Goal: Task Accomplishment & Management: Manage account settings

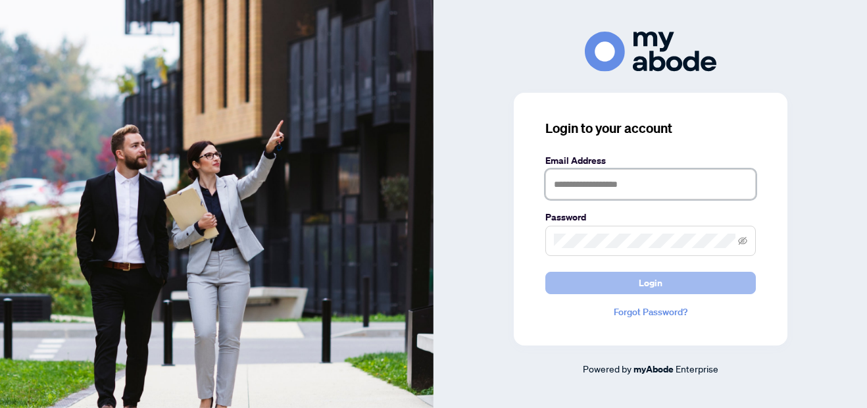
type input "**********"
click at [652, 281] on span "Login" at bounding box center [651, 282] width 24 height 21
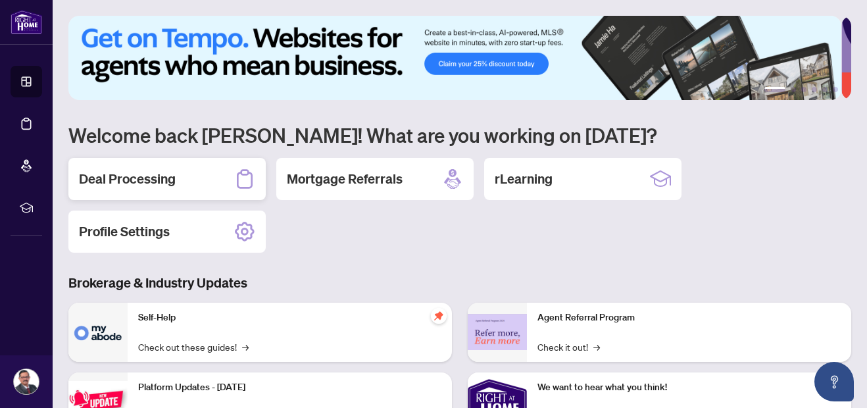
click at [124, 180] on h2 "Deal Processing" at bounding box center [127, 179] width 97 height 18
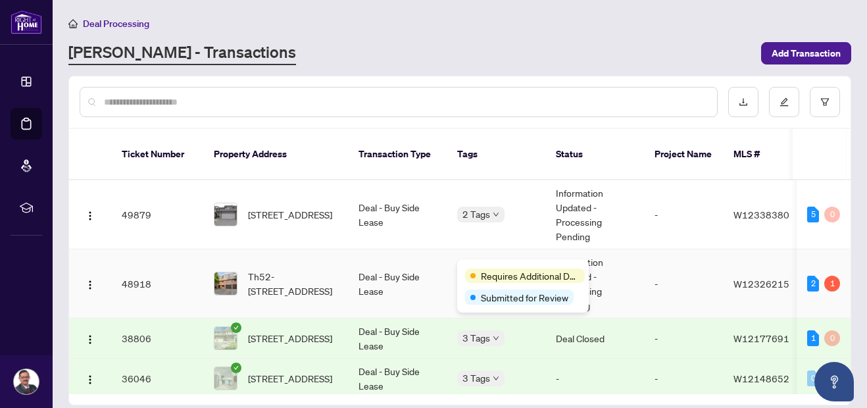
click at [495, 268] on div "Requires Additional Docs" at bounding box center [523, 275] width 116 height 16
click at [471, 270] on div "Requires Additional Docs" at bounding box center [525, 275] width 120 height 14
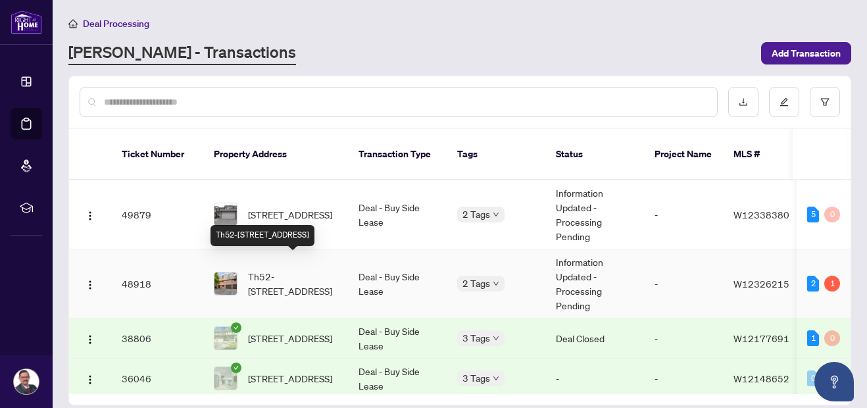
click at [296, 269] on span "Th52-[STREET_ADDRESS]" at bounding box center [292, 283] width 89 height 29
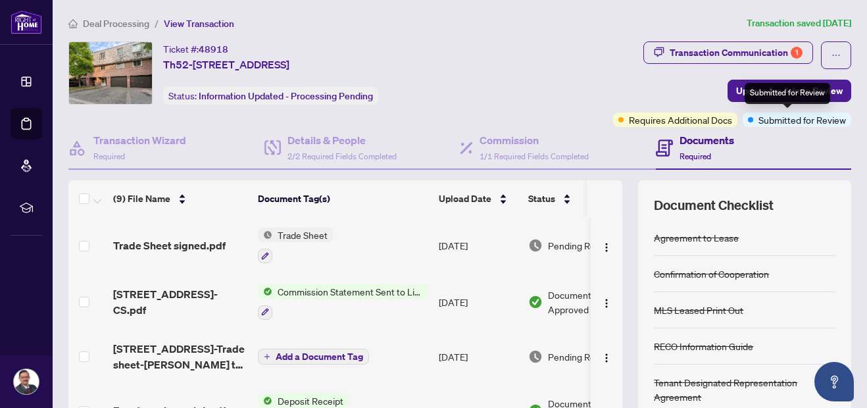
click at [759, 120] on span "Submitted for Review" at bounding box center [803, 120] width 88 height 14
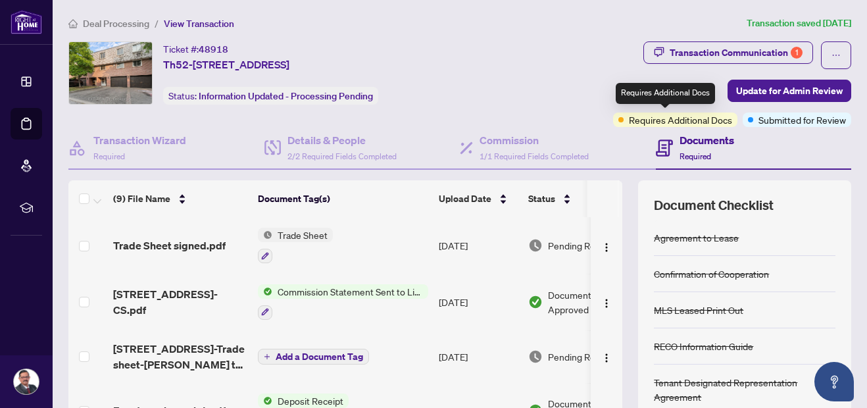
click at [686, 123] on span "Requires Additional Docs" at bounding box center [680, 120] width 103 height 14
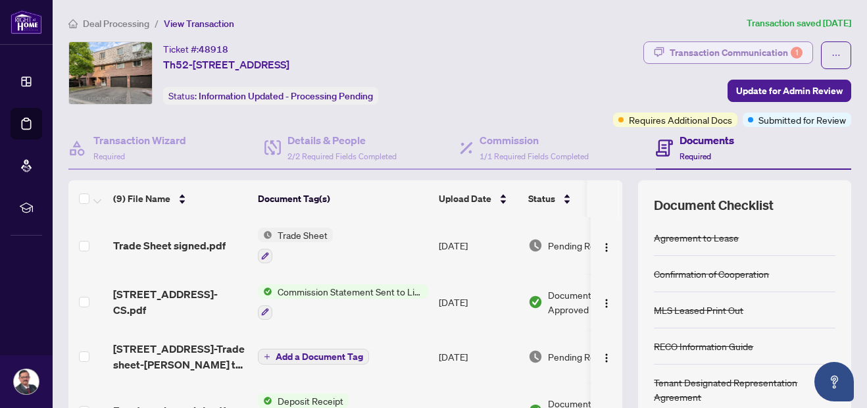
click at [755, 50] on div "Transaction Communication 1" at bounding box center [736, 52] width 133 height 21
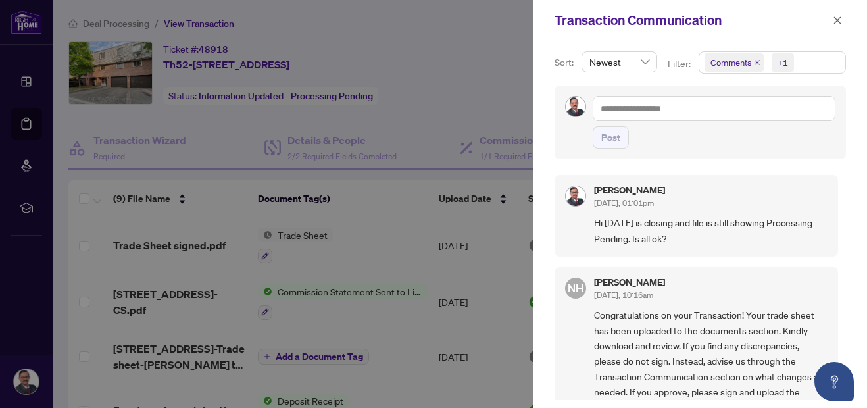
click at [811, 64] on span "Comments +1" at bounding box center [772, 62] width 146 height 21
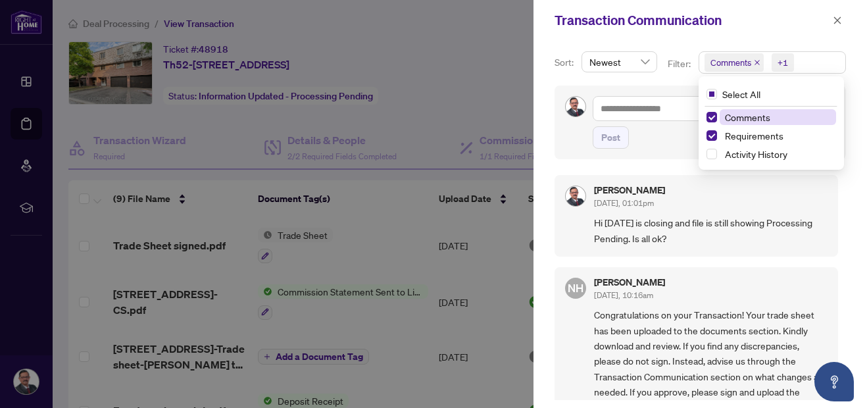
click at [733, 118] on span "Comments" at bounding box center [747, 117] width 45 height 12
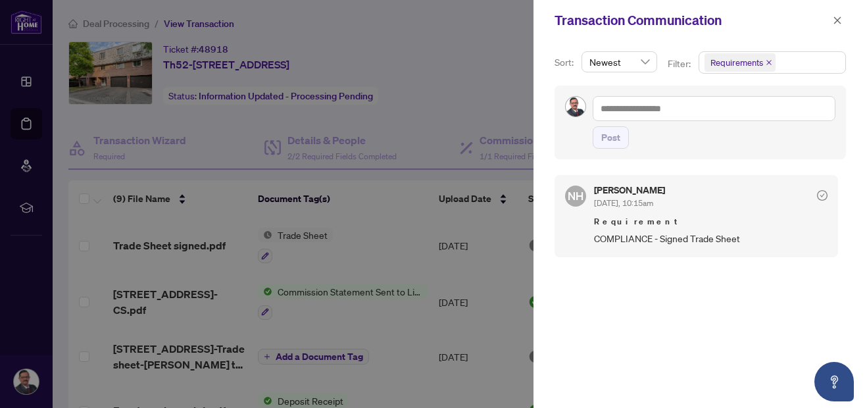
click at [698, 229] on div "Requirement COMPLIANCE - Signed Trade Sheet" at bounding box center [711, 230] width 234 height 31
click at [836, 20] on icon "close" at bounding box center [837, 20] width 9 height 9
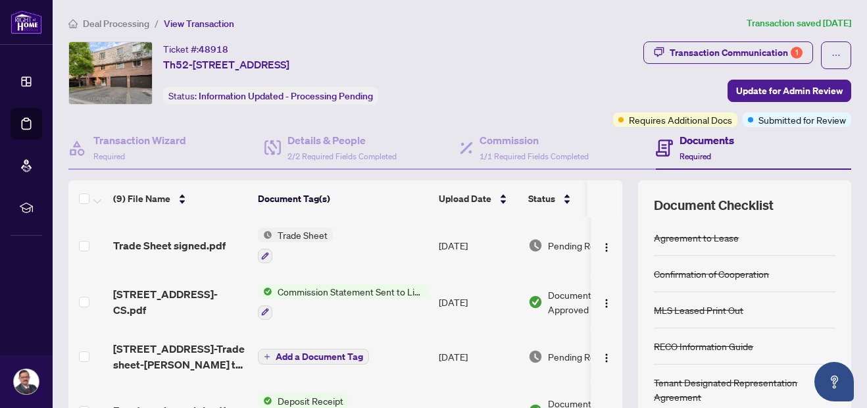
click at [618, 194] on th at bounding box center [620, 198] width 4 height 37
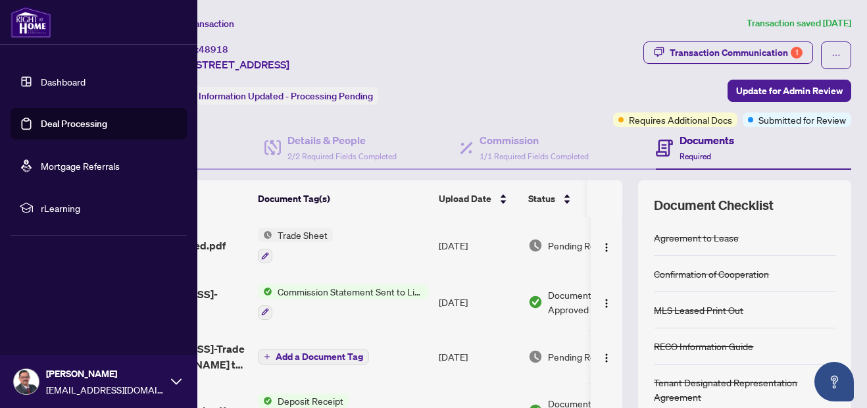
click at [66, 84] on link "Dashboard" at bounding box center [63, 82] width 45 height 12
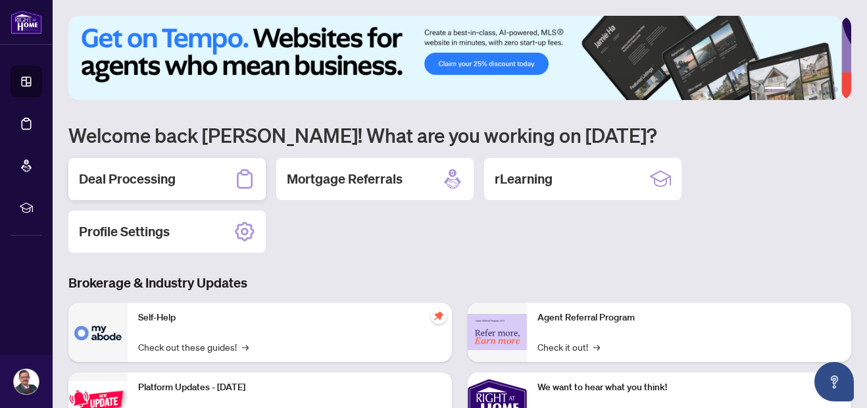
click at [218, 191] on div "Deal Processing" at bounding box center [166, 179] width 197 height 42
